Goal: Information Seeking & Learning: Find specific page/section

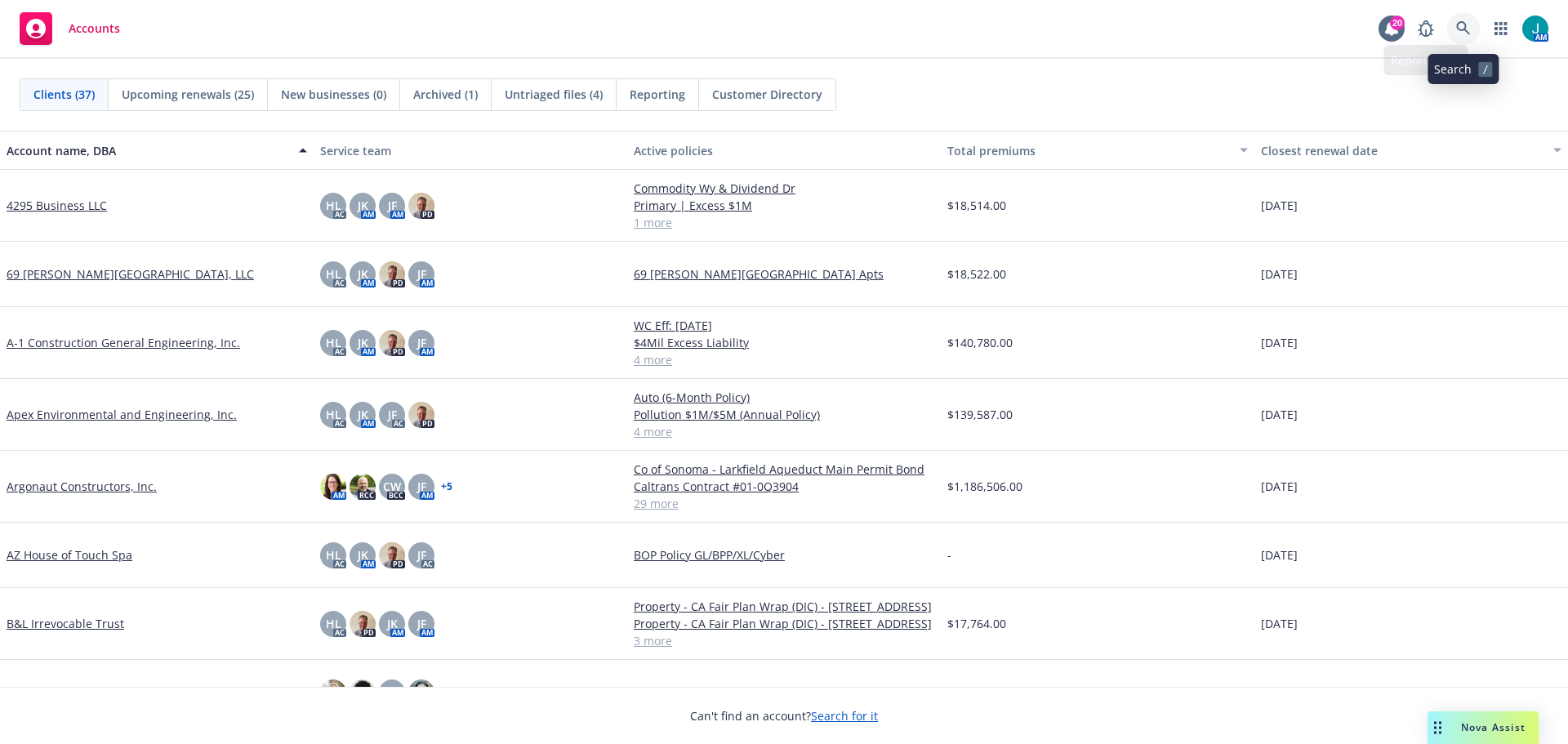
click at [1460, 29] on icon at bounding box center [1463, 28] width 14 height 14
click at [1474, 732] on span "Nova Assist" at bounding box center [1493, 727] width 65 height 13
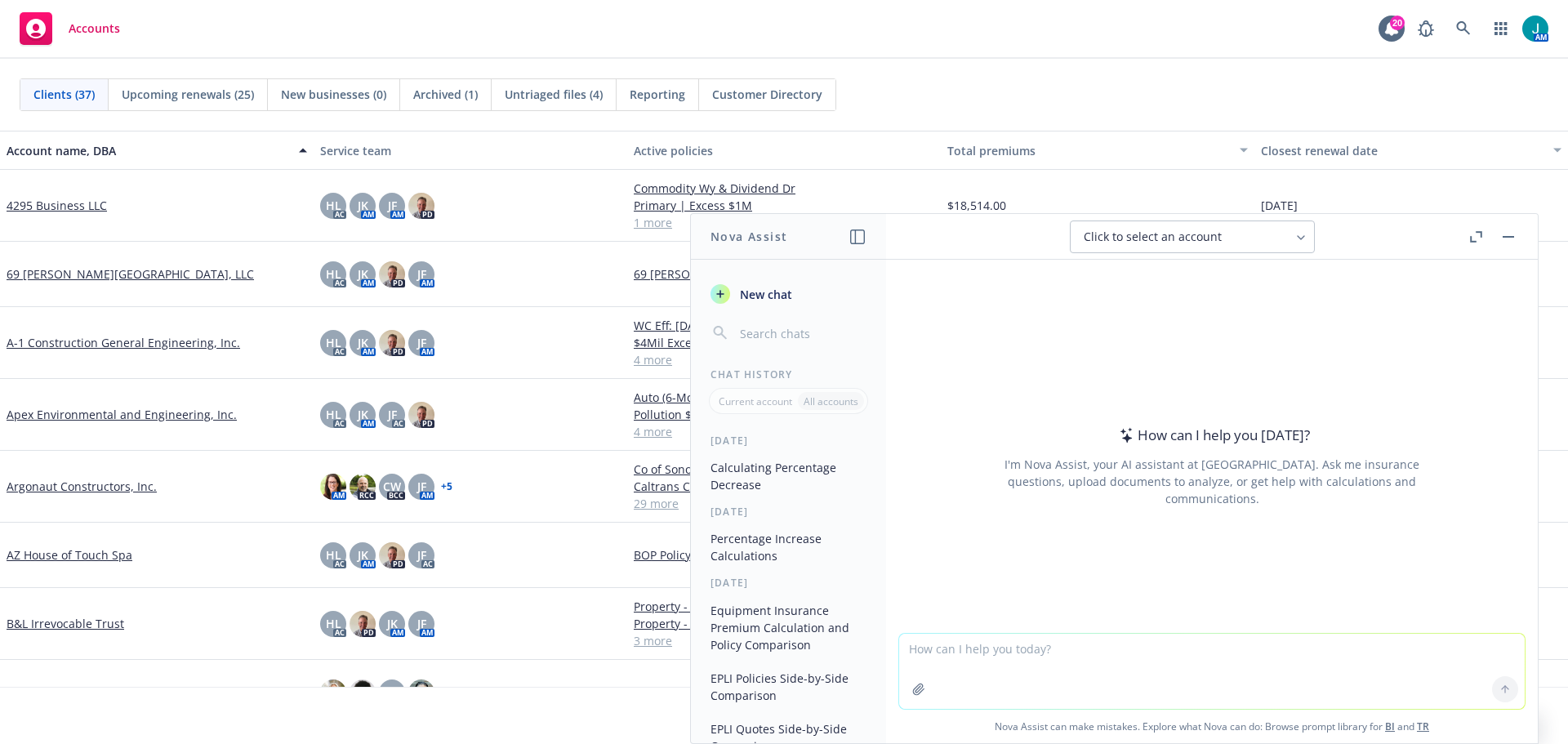
click at [938, 650] on textarea at bounding box center [1211, 672] width 625 height 75
type textarea "What date is 182 working days from [DATE]?"
click at [1500, 690] on icon at bounding box center [1505, 689] width 12 height 12
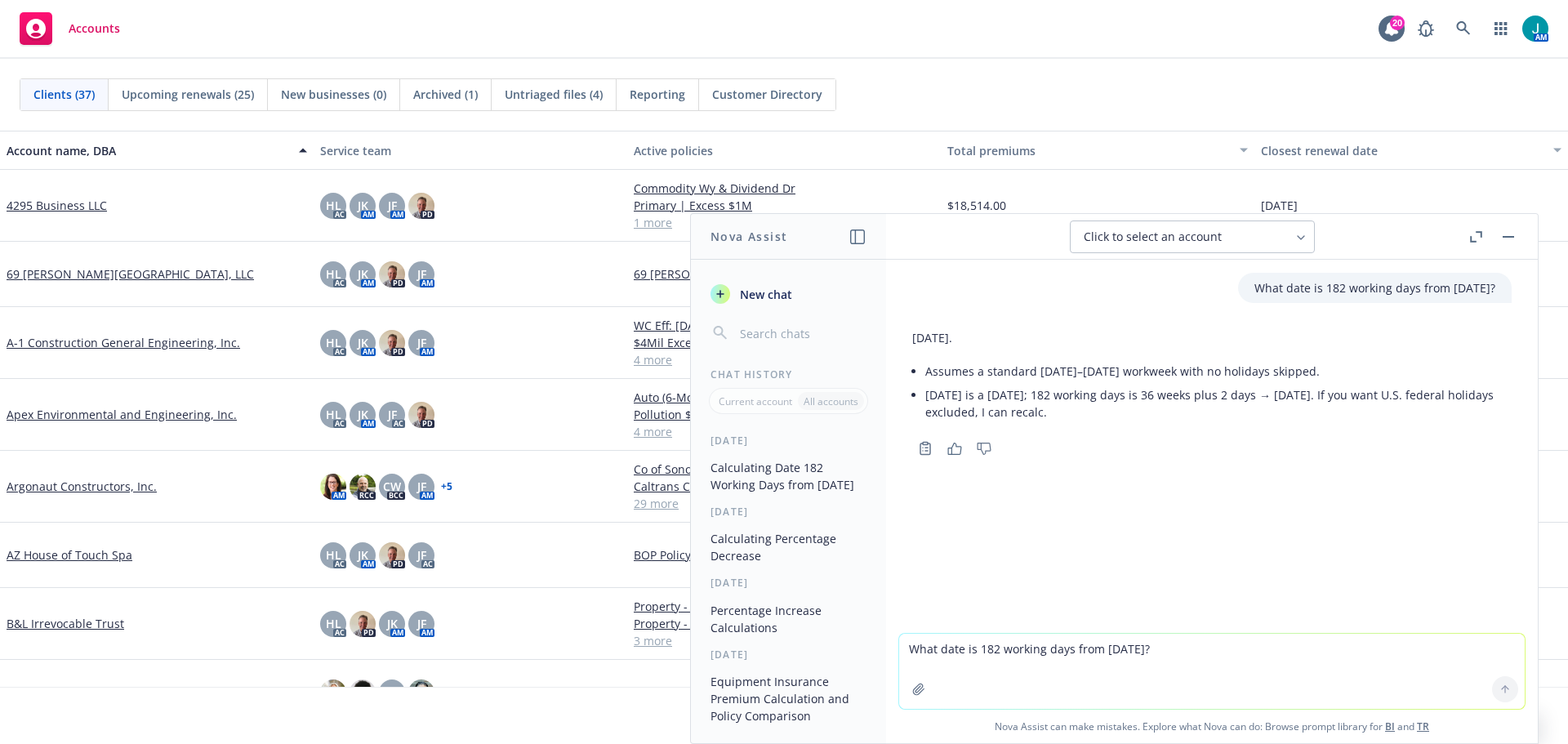
click at [907, 650] on textarea "What date is 182 working days from [DATE]?" at bounding box center [1211, 672] width 625 height 75
type textarea "What is 182 calendar days from [DATE]"
click at [1500, 690] on icon at bounding box center [1505, 689] width 12 height 12
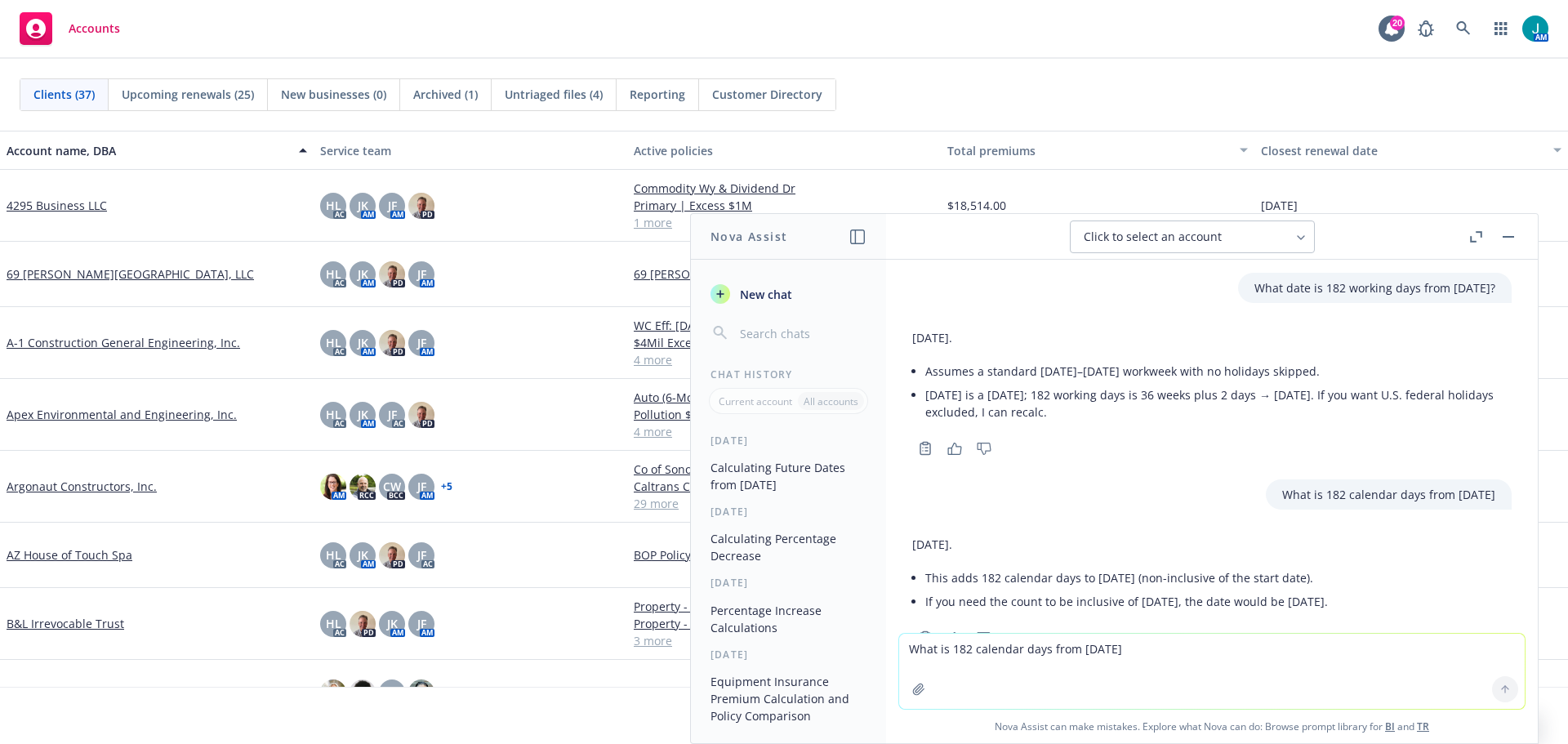
scroll to position [56, 0]
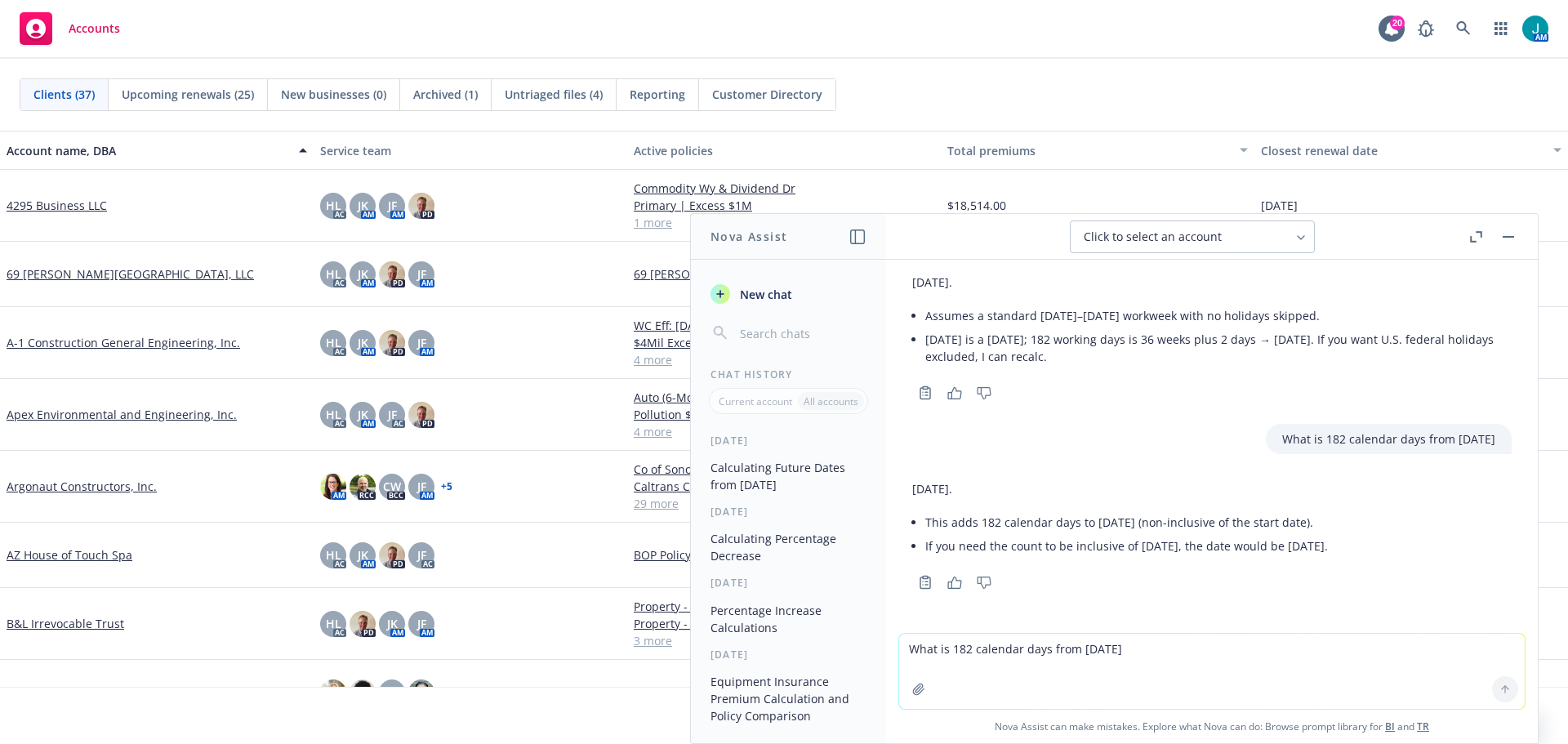
click at [1506, 236] on rect "button" at bounding box center [1508, 237] width 12 height 2
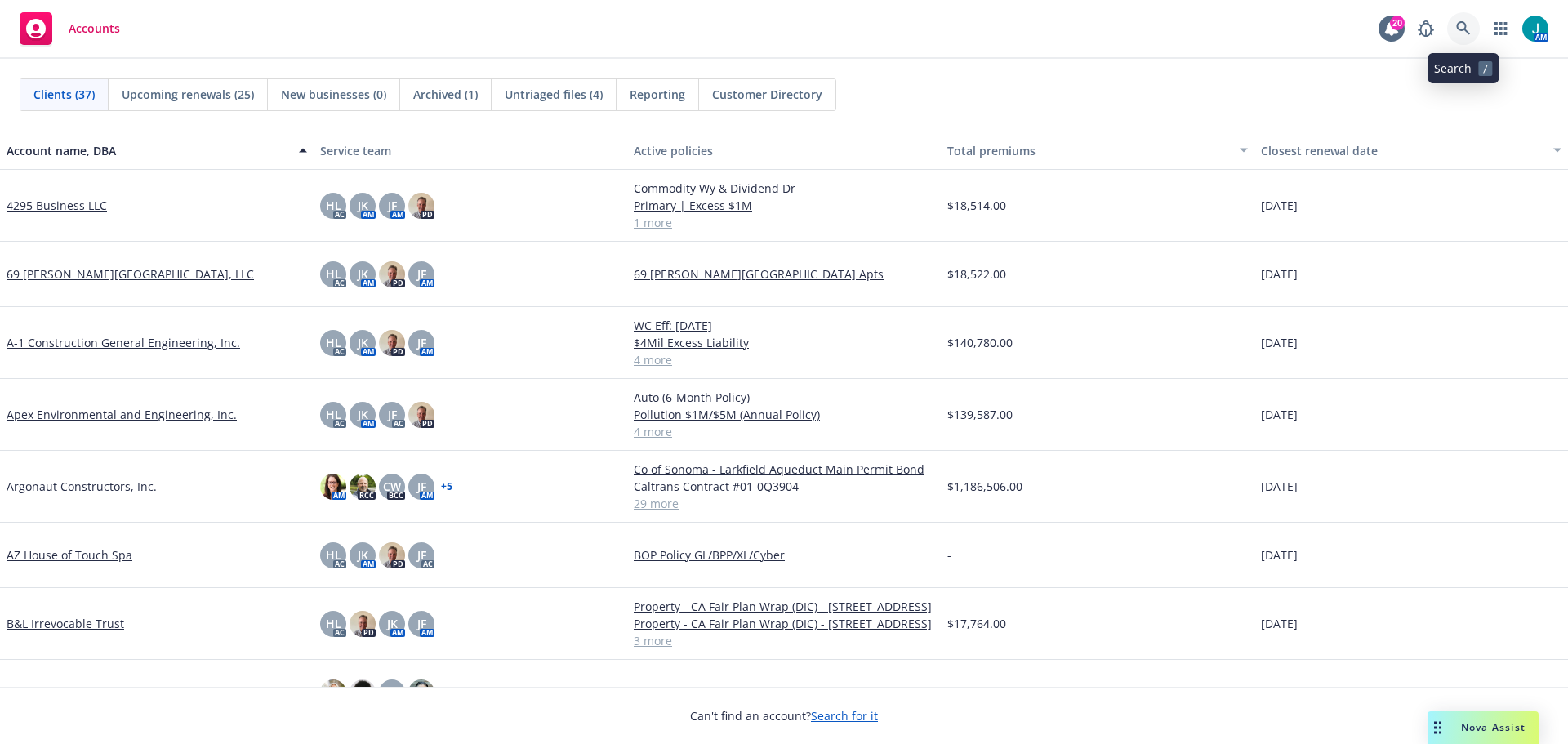
click at [1462, 30] on icon at bounding box center [1463, 28] width 13 height 13
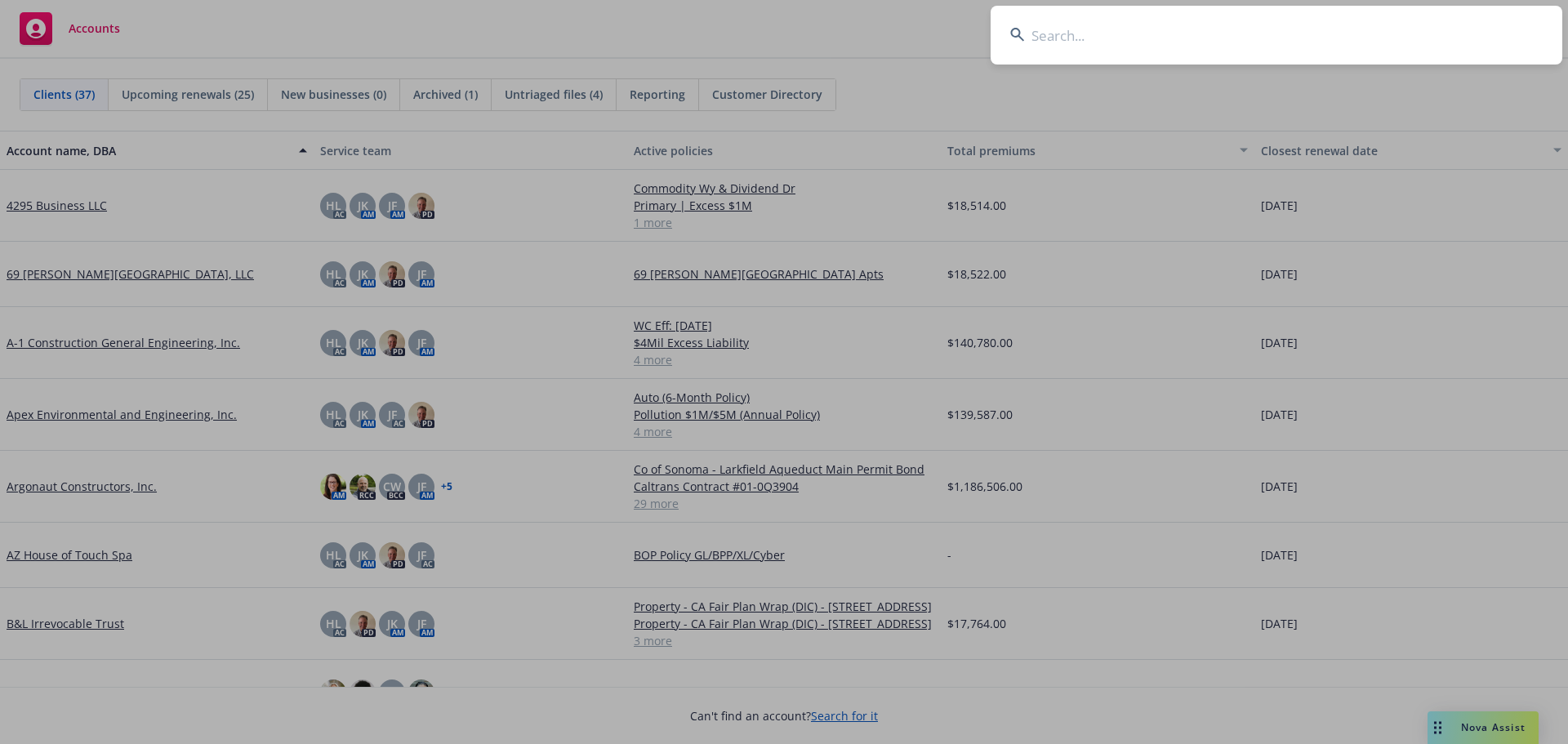
click at [1068, 40] on input at bounding box center [1276, 35] width 571 height 59
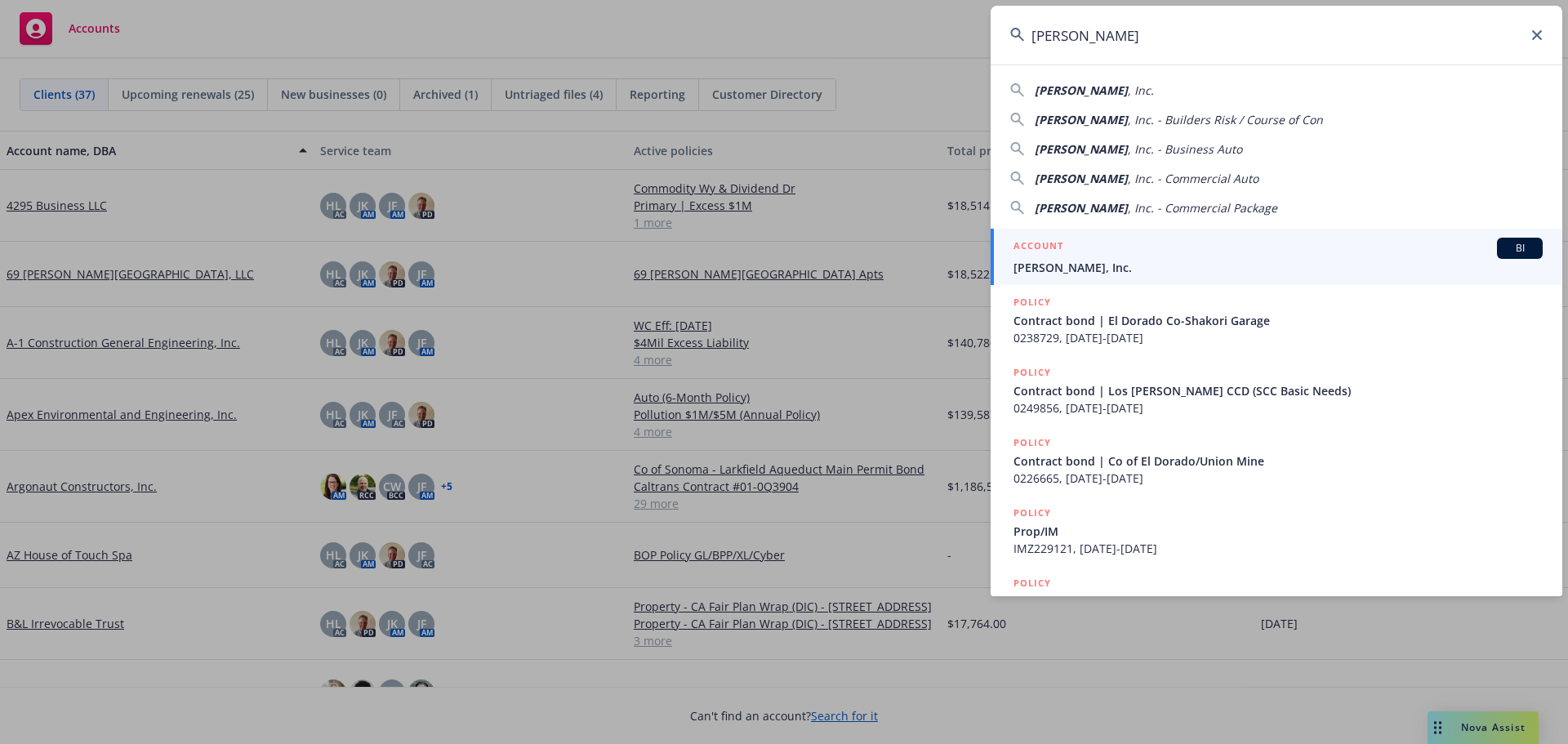
type input "[PERSON_NAME]"
click at [1507, 255] on div "BI" at bounding box center [1519, 249] width 45 height 21
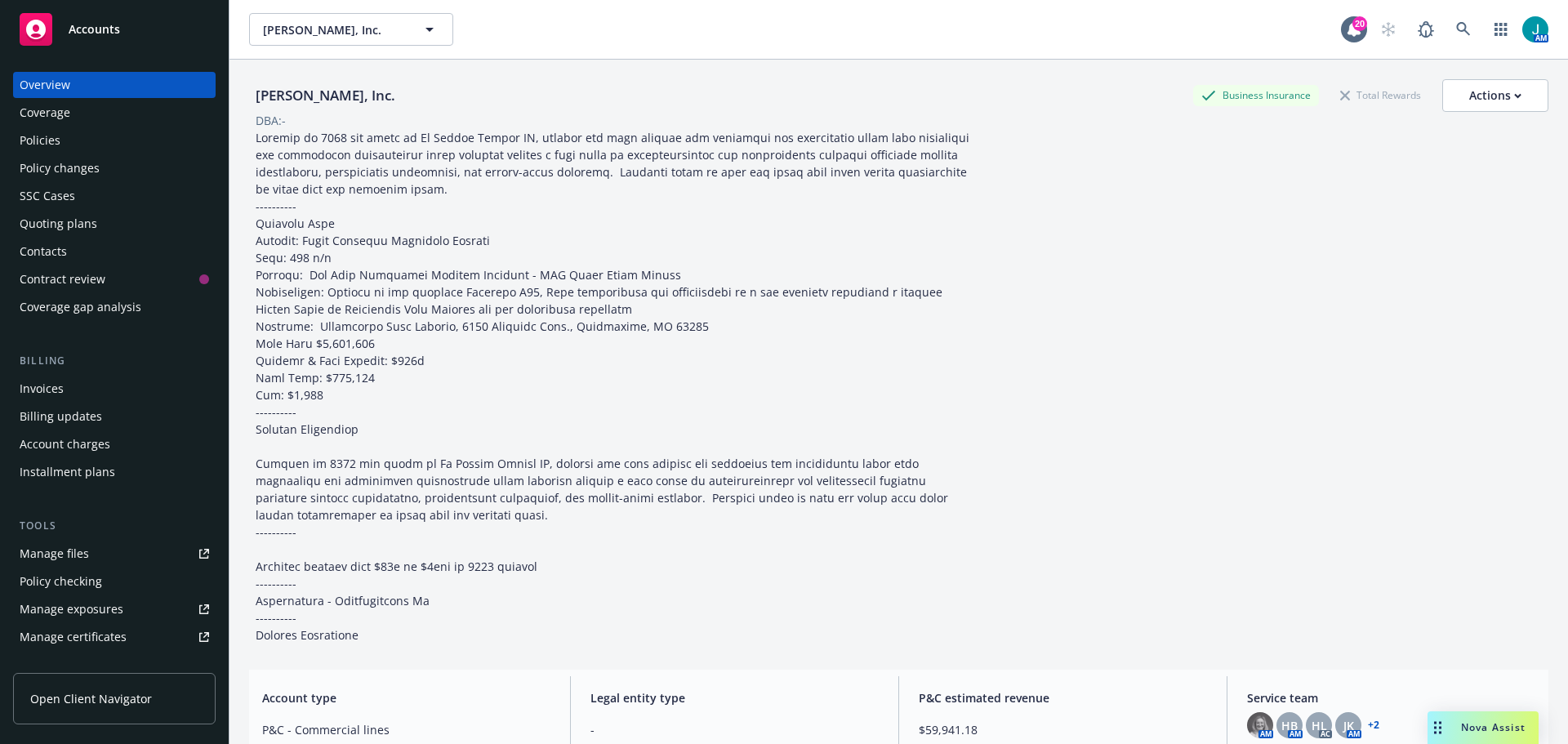
click at [52, 137] on div "Policies" at bounding box center [40, 140] width 40 height 26
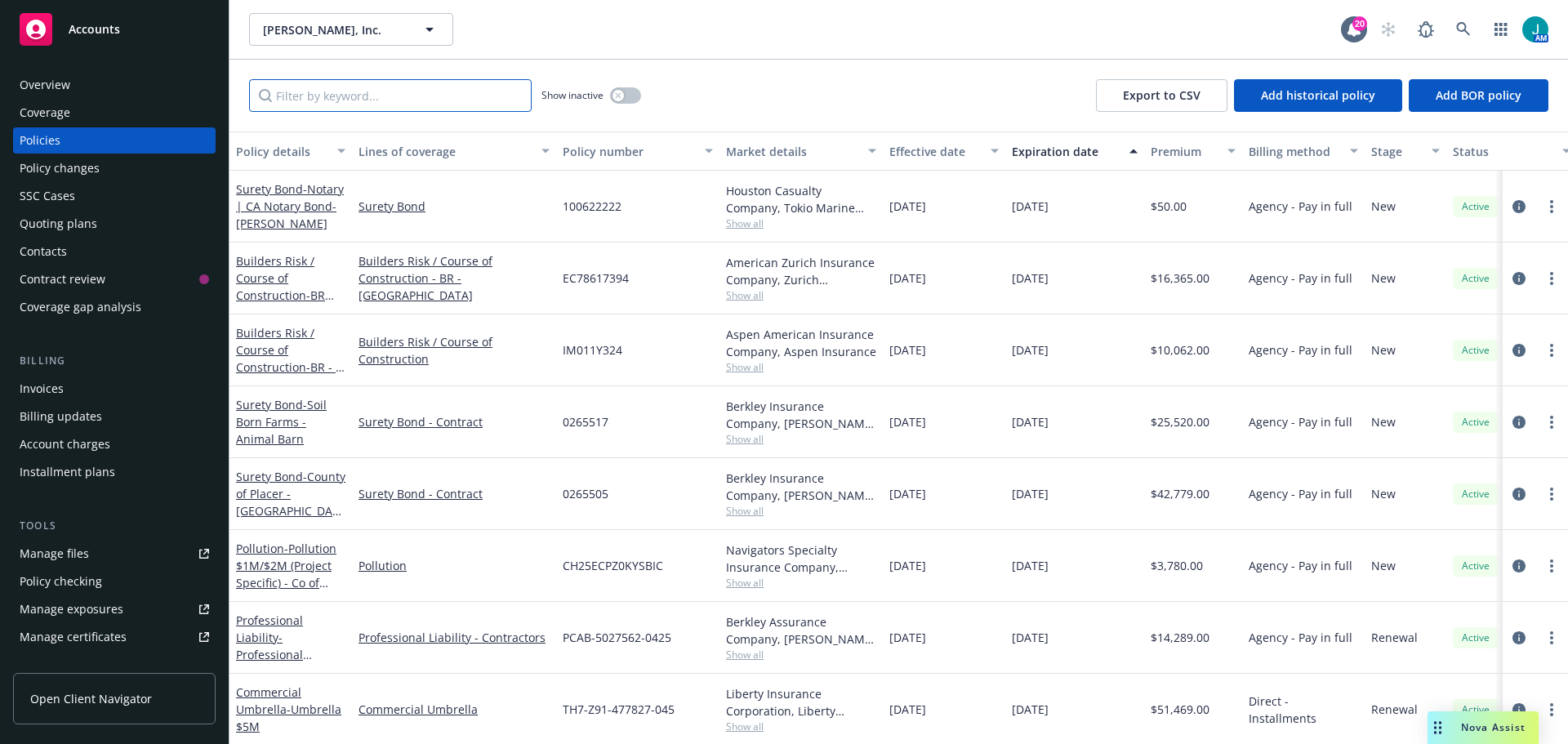
click at [325, 99] on input "Filter by keyword..." at bounding box center [389, 95] width 282 height 33
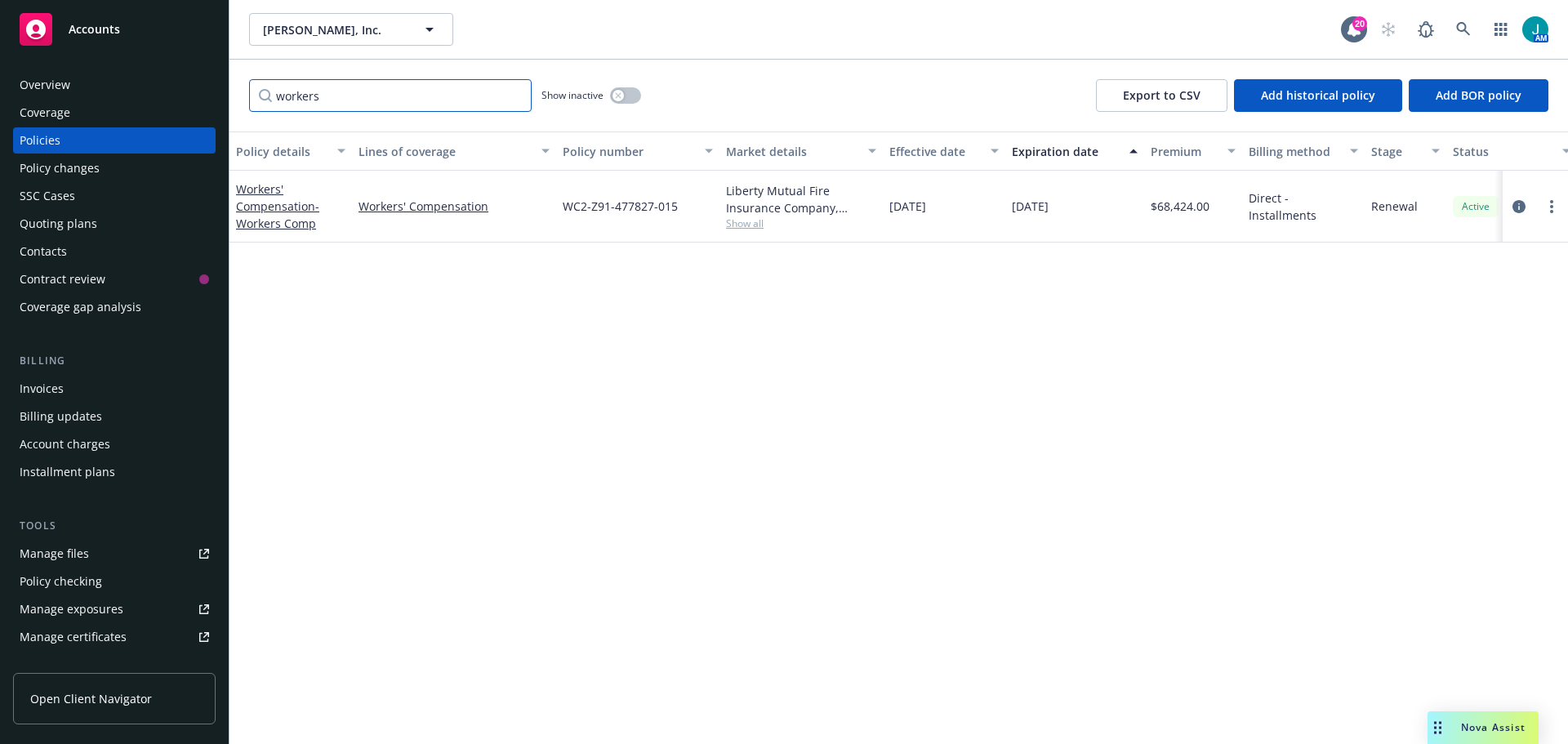
type input "workers"
click at [108, 33] on span "Accounts" at bounding box center [93, 30] width 51 height 13
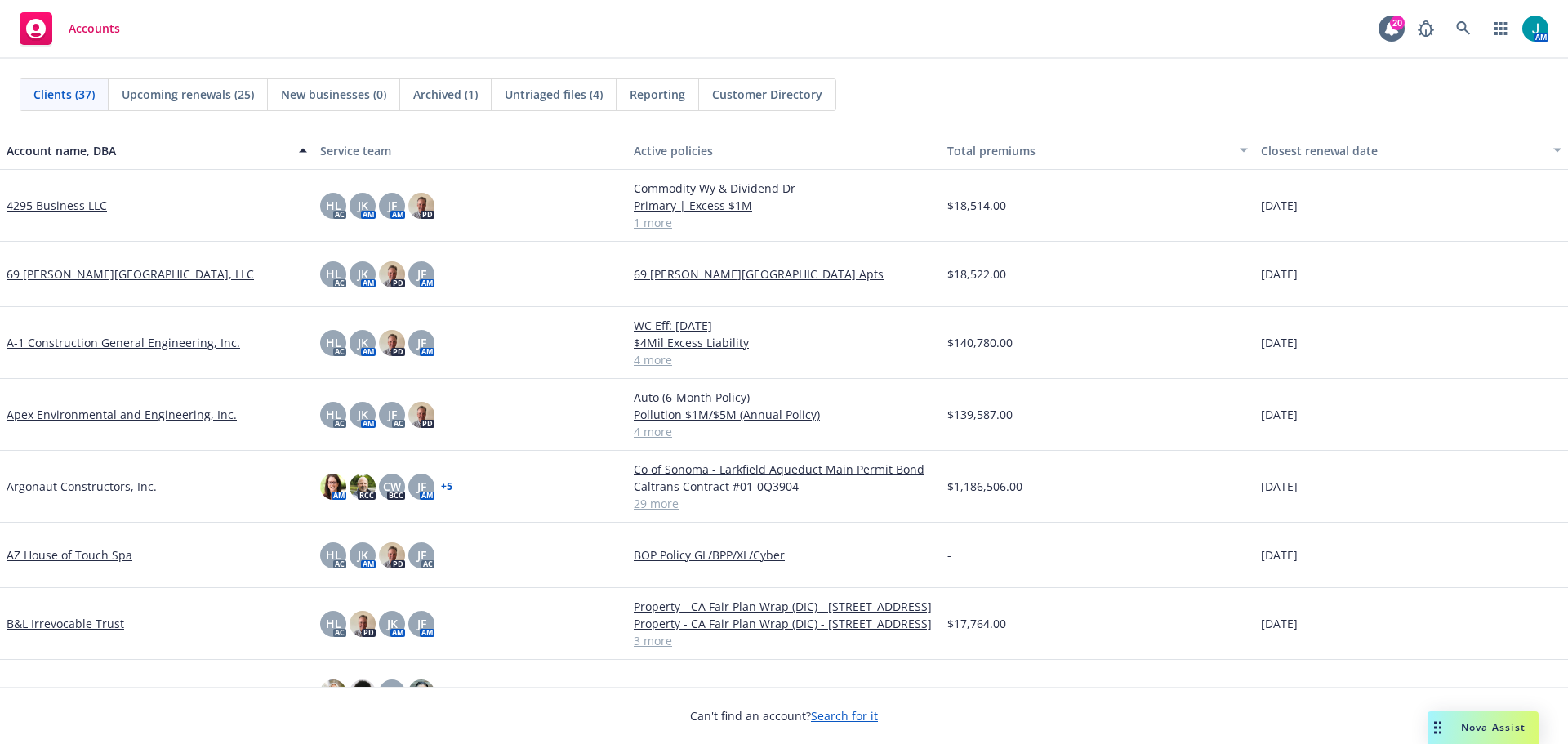
scroll to position [327, 0]
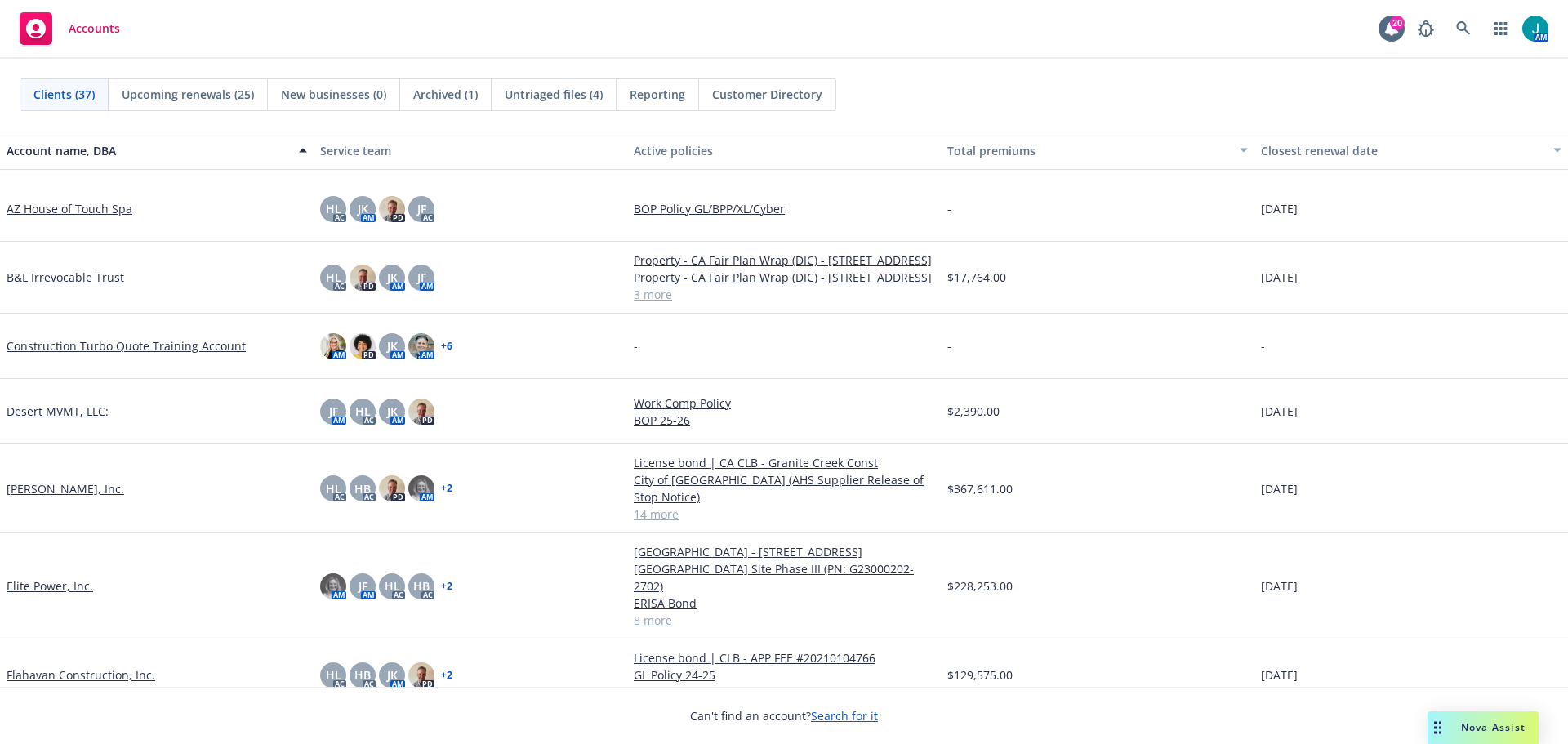
click at [56, 497] on link "[PERSON_NAME], Inc." at bounding box center [66, 489] width 118 height 17
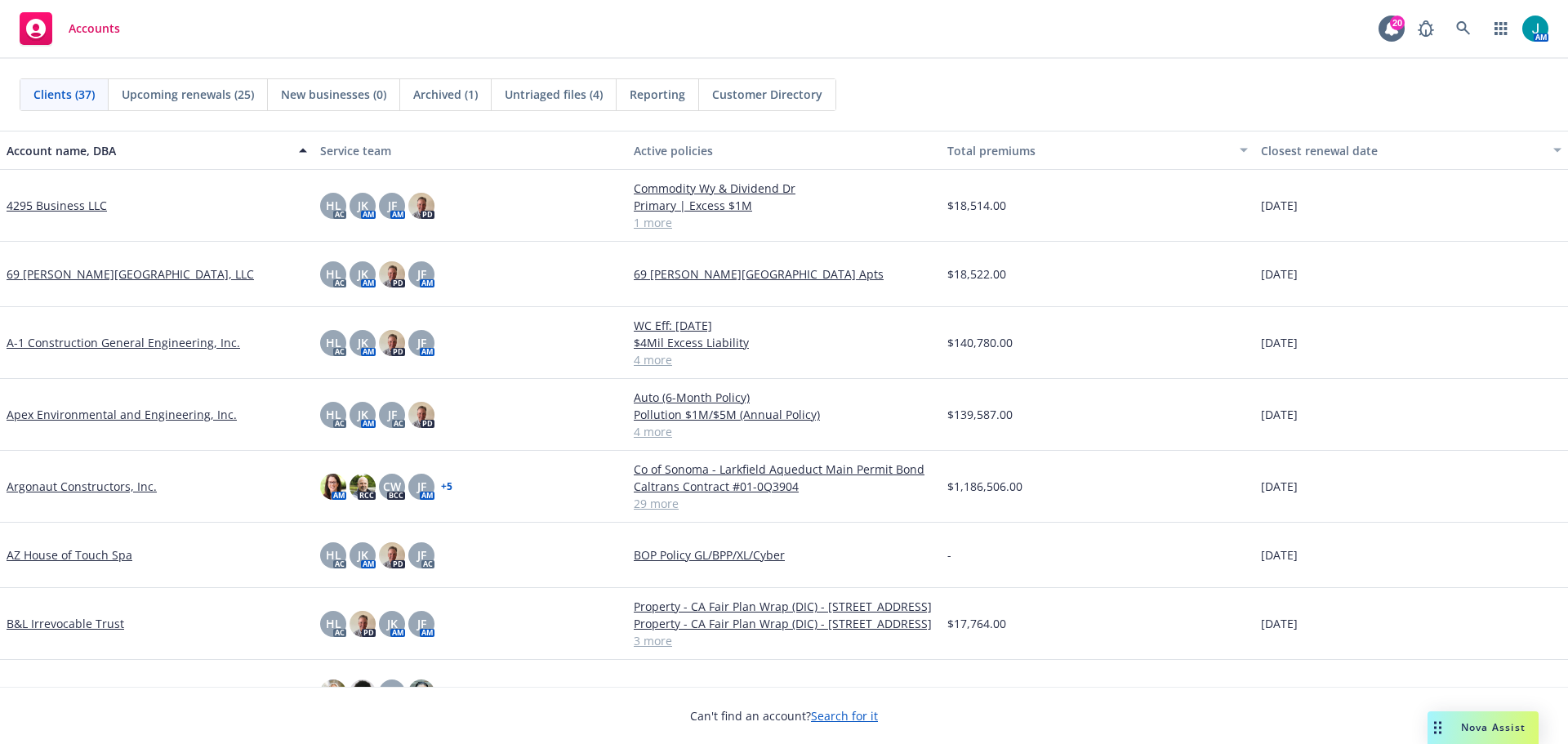
click at [535, 95] on span "Untriaged files (4)" at bounding box center [554, 94] width 98 height 17
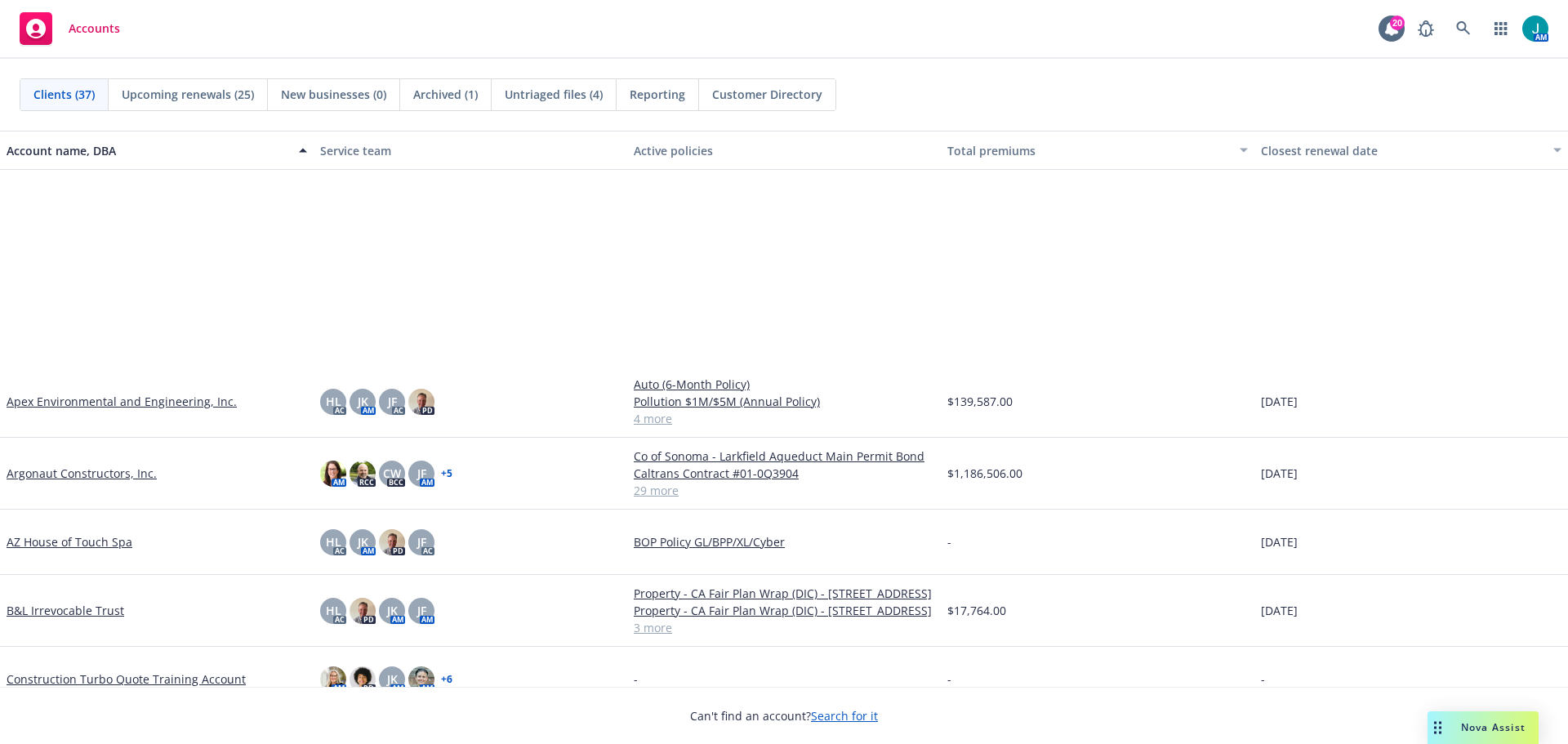
scroll to position [327, 0]
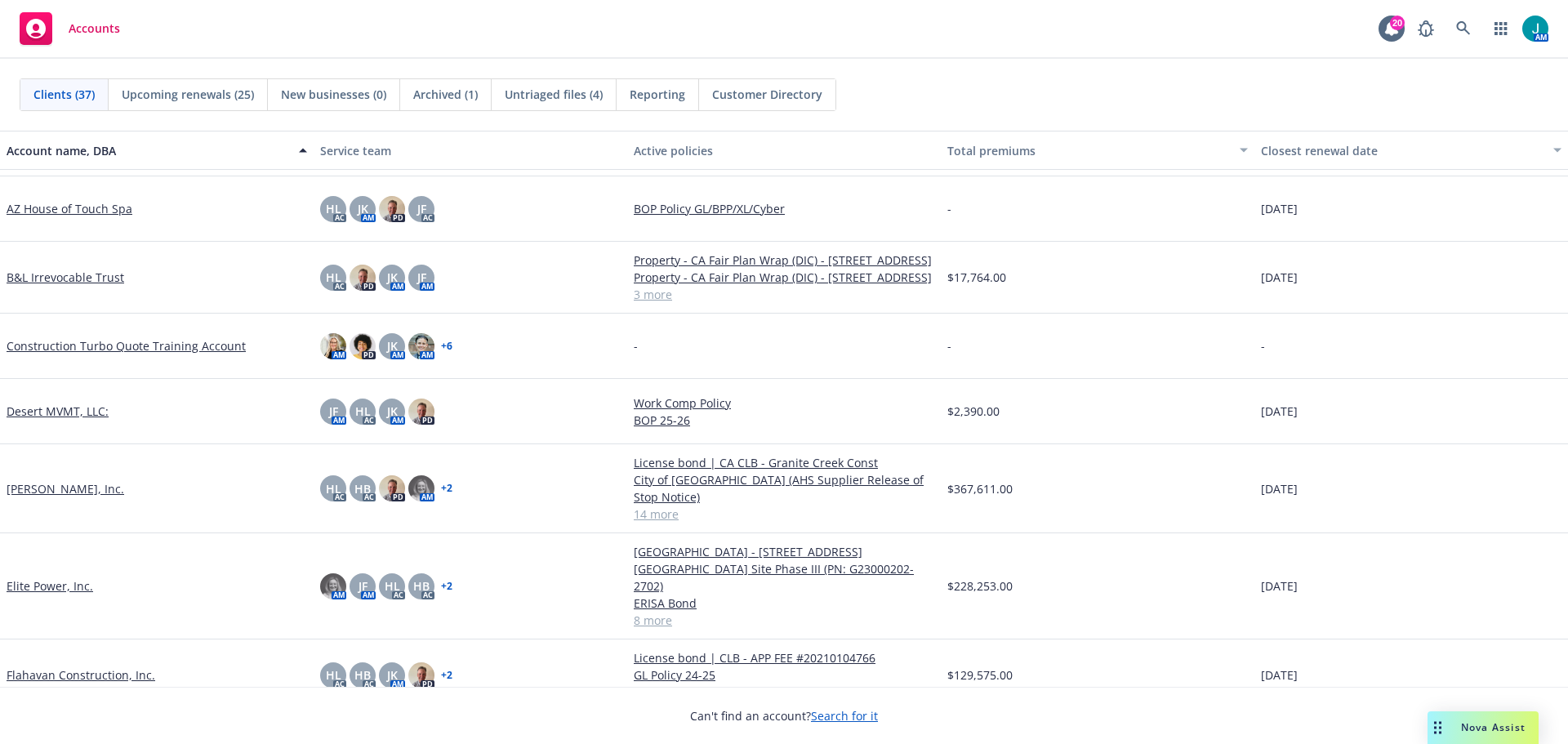
click at [80, 497] on link "[PERSON_NAME], Inc." at bounding box center [66, 489] width 118 height 17
